Goal: Transaction & Acquisition: Purchase product/service

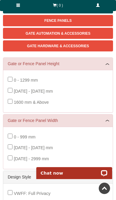
scroll to position [128, 0]
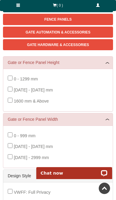
click at [49, 100] on span "1600 mm & Above" at bounding box center [31, 101] width 35 height 5
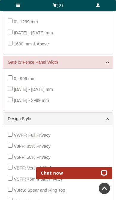
scroll to position [186, 0]
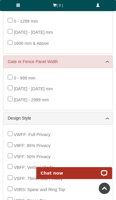
click at [36, 78] on span "0 - 999 mm" at bounding box center [25, 78] width 22 height 5
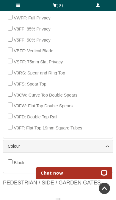
scroll to position [313, 0]
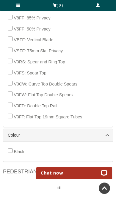
click at [93, 149] on div "Black" at bounding box center [58, 151] width 101 height 11
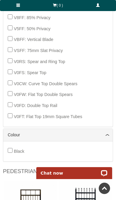
click at [15, 149] on span "Black" at bounding box center [19, 151] width 10 height 5
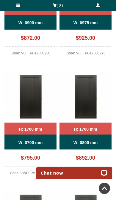
scroll to position [1023, 0]
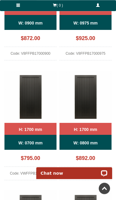
click at [92, 98] on img at bounding box center [86, 96] width 52 height 52
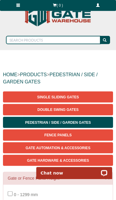
scroll to position [0, 0]
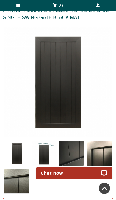
click at [48, 150] on img at bounding box center [44, 153] width 25 height 25
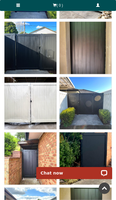
scroll to position [1637, 0]
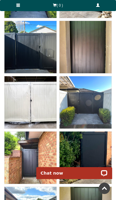
click at [45, 161] on img at bounding box center [30, 157] width 52 height 52
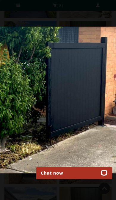
click at [100, 8] on div at bounding box center [58, 100] width 116 height 200
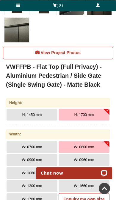
scroll to position [0, 0]
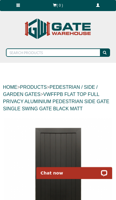
click at [19, 7] on link at bounding box center [18, 5] width 37 height 11
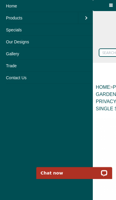
click at [63, 56] on link "Gallery" at bounding box center [46, 54] width 93 height 12
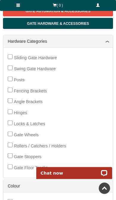
scroll to position [150, 0]
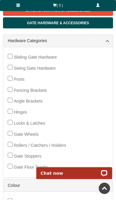
click at [23, 80] on span "Posts" at bounding box center [19, 79] width 11 height 5
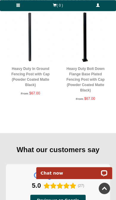
scroll to position [379, 0]
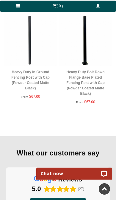
click at [42, 72] on link "Heavy Duty In Ground Fencing Post with Cap (Powder Coated Matte Black)" at bounding box center [30, 79] width 39 height 20
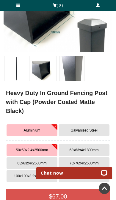
scroll to position [176, 0]
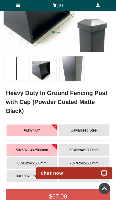
click at [94, 130] on span "Galvanized Steel" at bounding box center [84, 130] width 27 height 4
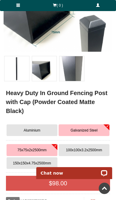
click at [94, 148] on span "100x100x3.2x2500mm" at bounding box center [84, 150] width 36 height 4
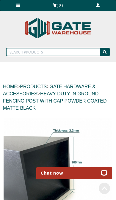
scroll to position [0, 0]
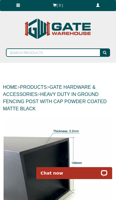
click at [19, 10] on link at bounding box center [18, 5] width 37 height 11
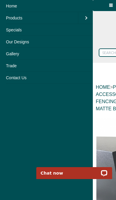
click at [84, 44] on link "Our Designs" at bounding box center [46, 42] width 93 height 12
